Goal: Navigation & Orientation: Find specific page/section

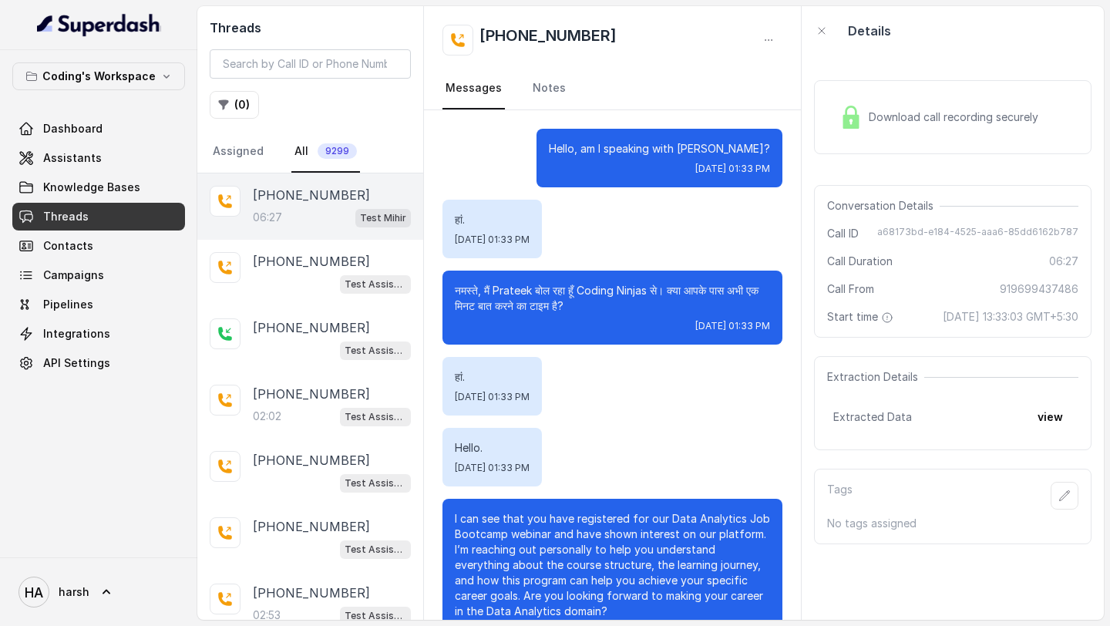
scroll to position [4826, 0]
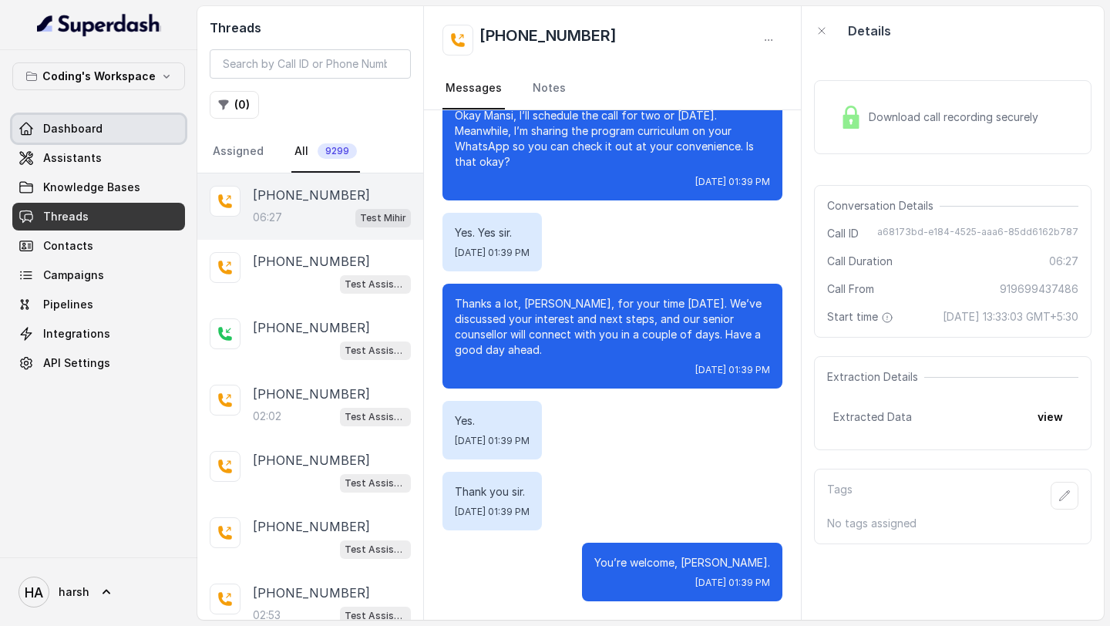
click at [120, 134] on link "Dashboard" at bounding box center [98, 129] width 173 height 28
